Goal: Task Accomplishment & Management: Manage account settings

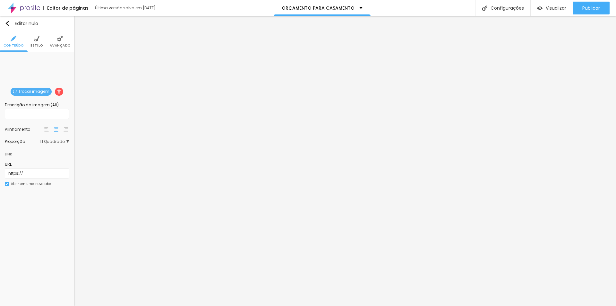
click at [28, 90] on font "Trocar imagem" at bounding box center [33, 91] width 31 height 5
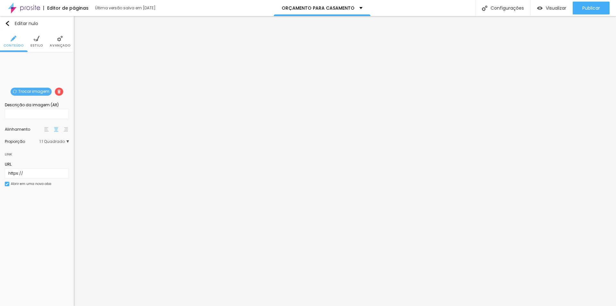
click at [30, 91] on font "Trocar imagem" at bounding box center [33, 91] width 31 height 5
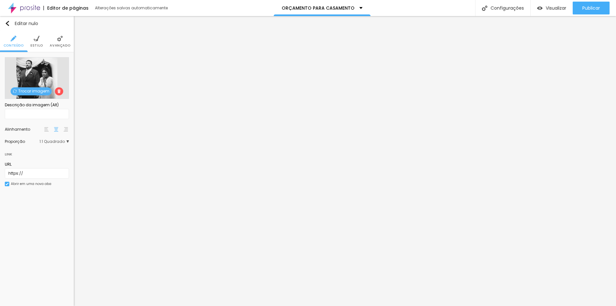
click at [34, 90] on font "Trocar imagem" at bounding box center [33, 90] width 31 height 5
click at [139, 305] on div at bounding box center [308, 310] width 616 height 0
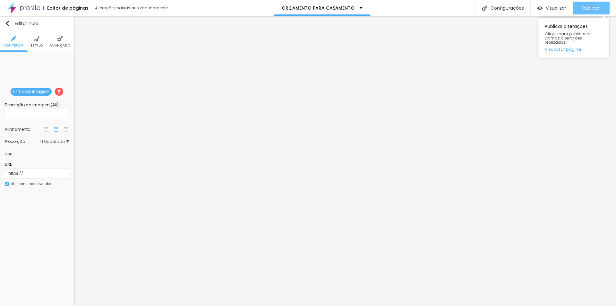
click at [593, 8] on font "Publicar" at bounding box center [591, 8] width 18 height 6
click at [68, 141] on span "Cinema 16:9" at bounding box center [54, 142] width 29 height 4
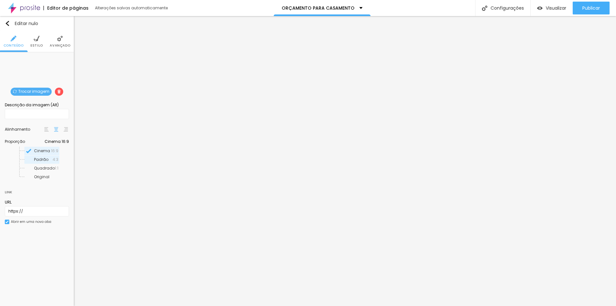
click at [57, 161] on div "Padrão 4:3" at bounding box center [41, 159] width 35 height 8
click at [56, 140] on font "Cinema 16:9" at bounding box center [52, 141] width 24 height 5
click at [52, 160] on span "Padrão" at bounding box center [43, 159] width 19 height 4
click at [66, 140] on span "Cinema 16:9" at bounding box center [54, 142] width 29 height 4
click at [53, 160] on span "Padrão" at bounding box center [43, 159] width 19 height 4
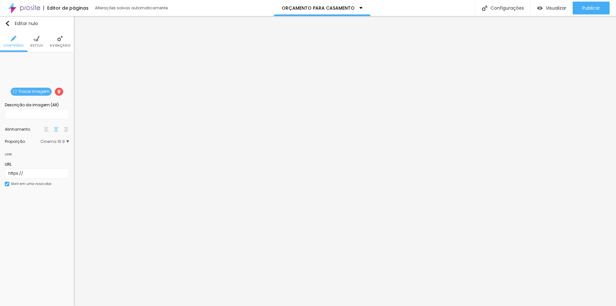
click at [62, 141] on font "Cinema 16:9" at bounding box center [52, 141] width 24 height 5
click at [46, 158] on span "Padrão" at bounding box center [43, 159] width 19 height 4
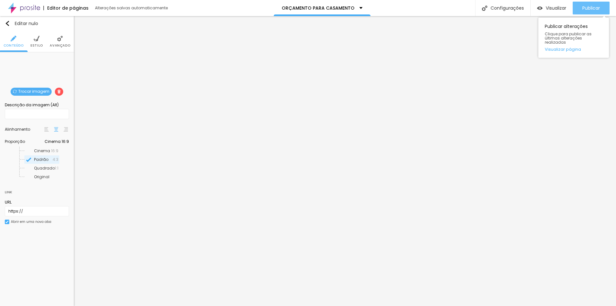
click at [588, 12] on div "Publicar" at bounding box center [591, 8] width 18 height 13
click at [596, 11] on div "Publicar" at bounding box center [591, 8] width 18 height 13
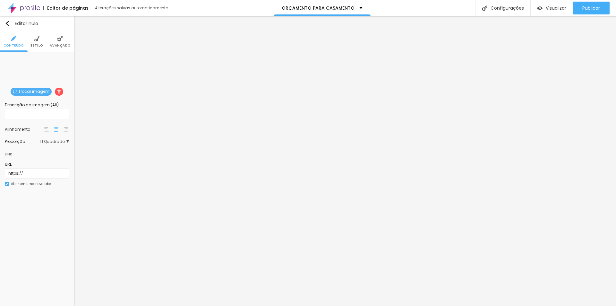
click at [27, 88] on span "Trocar imagem" at bounding box center [31, 92] width 41 height 8
click at [141, 305] on div at bounding box center [308, 310] width 616 height 0
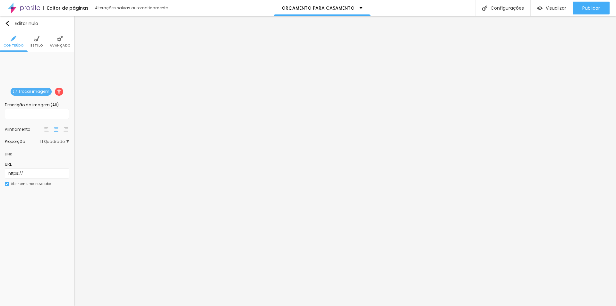
click at [138, 305] on div at bounding box center [308, 310] width 616 height 0
click at [122, 305] on div "Subindo 0/0 arquivos" at bounding box center [308, 308] width 616 height 4
click at [27, 90] on font "Trocar imagem" at bounding box center [33, 91] width 31 height 5
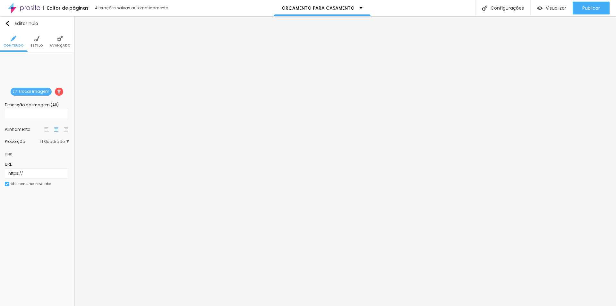
click at [139, 305] on div at bounding box center [308, 310] width 616 height 0
click at [137, 305] on div at bounding box center [308, 310] width 616 height 0
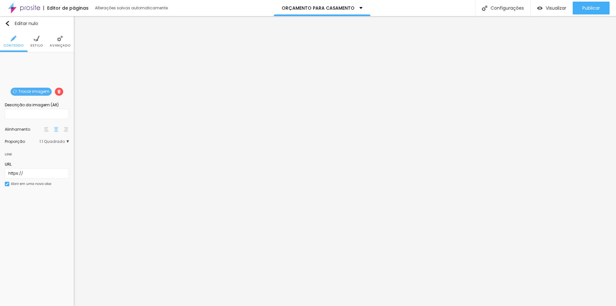
drag, startPoint x: 119, startPoint y: 247, endPoint x: 485, endPoint y: 44, distance: 419.1
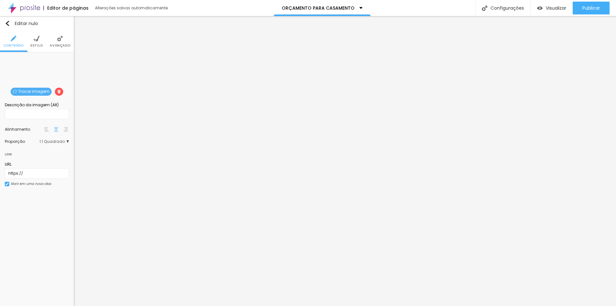
click at [139, 305] on div at bounding box center [308, 310] width 616 height 0
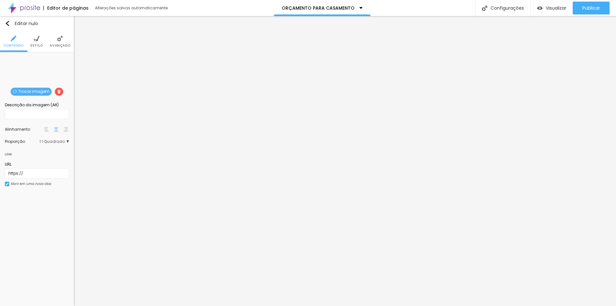
click at [588, 9] on font "Publicar" at bounding box center [591, 8] width 18 height 6
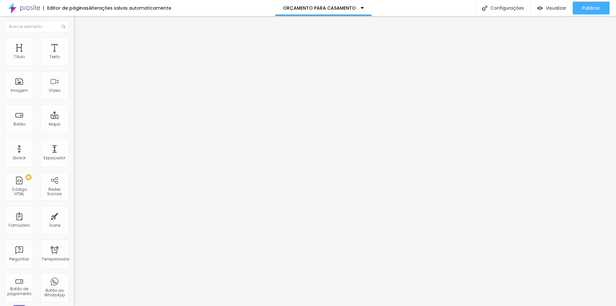
click at [78, 55] on font "Trocar imagem" at bounding box center [93, 52] width 31 height 5
click at [593, 8] on font "Publicar" at bounding box center [591, 8] width 18 height 6
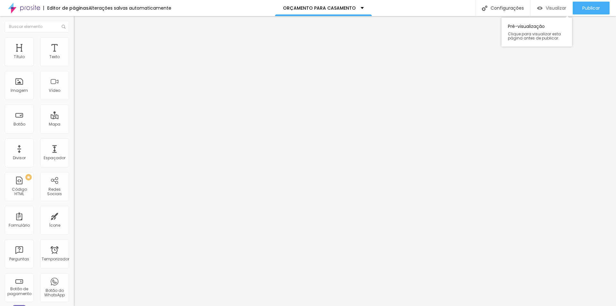
click at [550, 9] on font "Visualizar" at bounding box center [556, 8] width 21 height 6
click at [74, 44] on img at bounding box center [77, 47] width 6 height 6
click at [507, 10] on font "Configurações" at bounding box center [506, 8] width 33 height 6
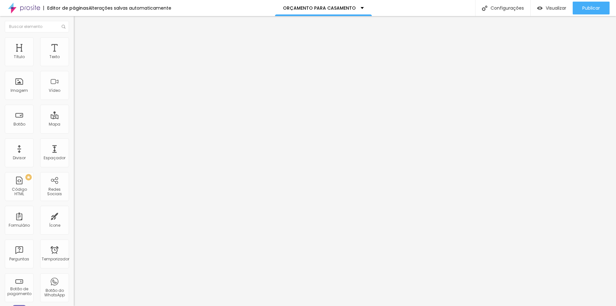
drag, startPoint x: 372, startPoint y: 191, endPoint x: 216, endPoint y: 191, distance: 155.2
paste input "Fotografia – Casamentos no [GEOGRAPHIC_DATA] com Emoção e Autenticidade"
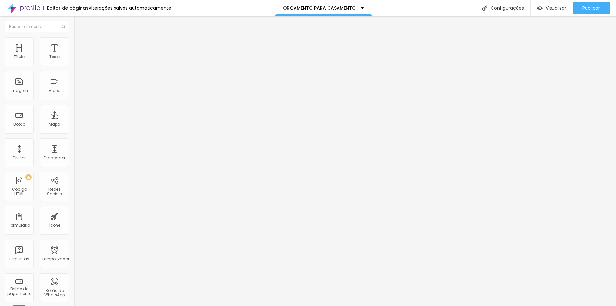
scroll to position [8, 0]
type input "[PERSON_NAME] Fotografia – Casamentos no [GEOGRAPHIC_DATA] com Emoção e Autenti…"
drag, startPoint x: 247, startPoint y: 225, endPoint x: 310, endPoint y: 251, distance: 68.6
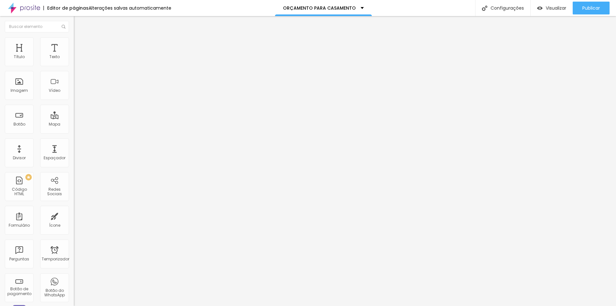
paste textarea "Casamento é único. [PERSON_NAME], fotógrafo em [GEOGRAPHIC_DATA], registra com …"
type textarea "Casamento é único. [PERSON_NAME], fotógrafo em [GEOGRAPHIC_DATA], registra com …"
drag, startPoint x: 256, startPoint y: 144, endPoint x: 191, endPoint y: 144, distance: 65.1
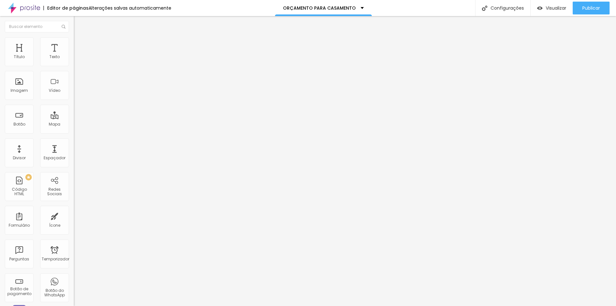
paste input "Fotógrafo de Casamento em [GEOGRAPHIC_DATA] – [PERSON_NAME]"
type input "Fotógrafo de Casamento em [GEOGRAPHIC_DATA] – [PERSON_NAME]"
drag, startPoint x: 249, startPoint y: 174, endPoint x: 347, endPoint y: 206, distance: 103.2
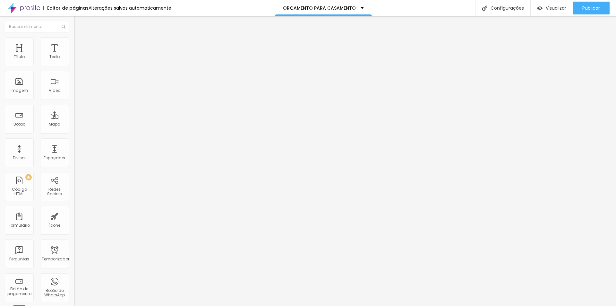
paste textarea "[PERSON_NAME], fotógrafo de casamento em [GEOGRAPHIC_DATA] e [GEOGRAPHIC_DATA].…"
type textarea "[PERSON_NAME], fotógrafo de casamento em [GEOGRAPHIC_DATA] e [GEOGRAPHIC_DATA].…"
drag, startPoint x: 247, startPoint y: 215, endPoint x: 393, endPoint y: 255, distance: 151.3
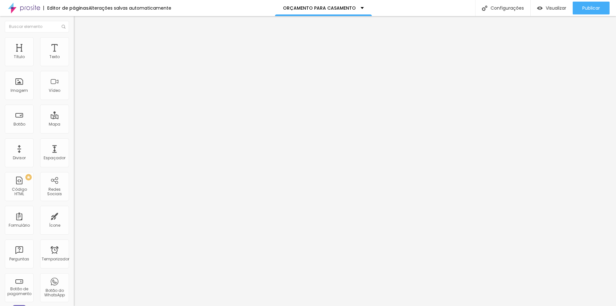
paste textarea "fotógrafo de casamento em [GEOGRAPHIC_DATA] com estilo natural, fotógrafo de ca…"
type textarea "fotógrafo de casamento em [GEOGRAPHIC_DATA] com estilo natural, fotógrafo de ca…"
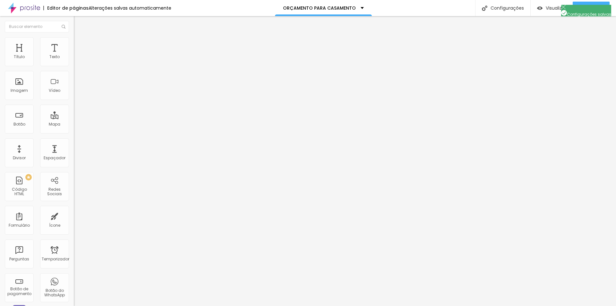
click at [423, 305] on div at bounding box center [308, 313] width 616 height 6
